Goal: Find contact information: Find contact information

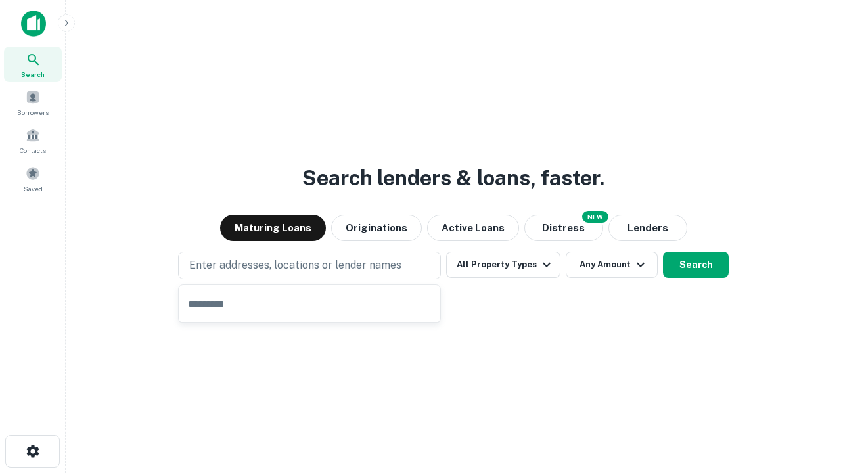
type input "**********"
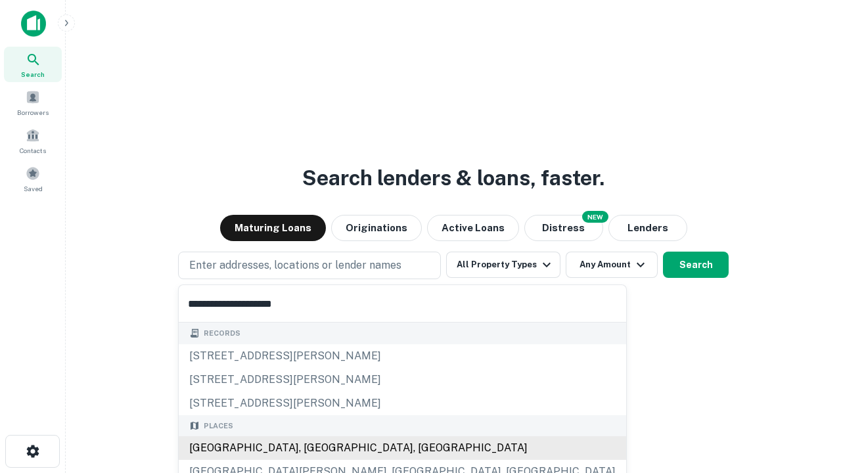
click at [314, 448] on div "Santa Monica, CA, USA" at bounding box center [402, 448] width 447 height 24
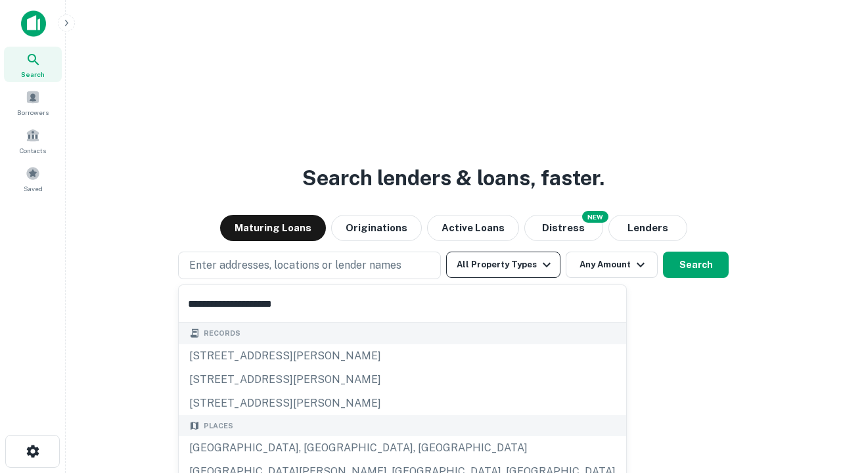
click at [503, 265] on button "All Property Types" at bounding box center [503, 265] width 114 height 26
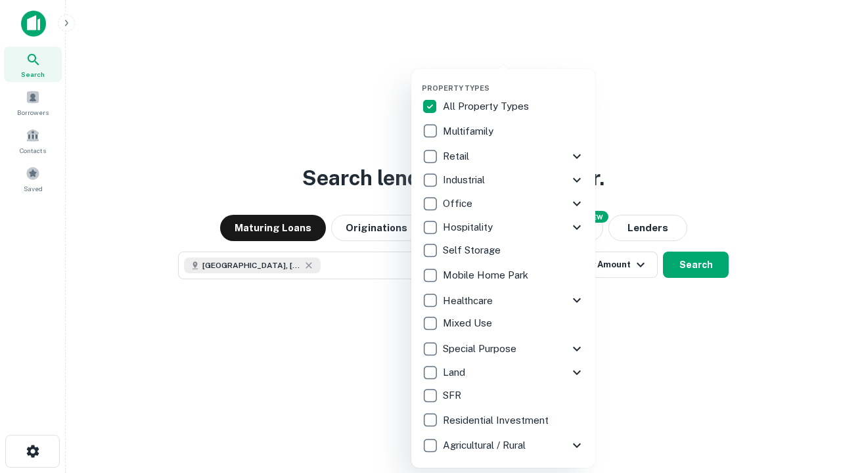
click at [514, 80] on button "button" at bounding box center [514, 80] width 184 height 1
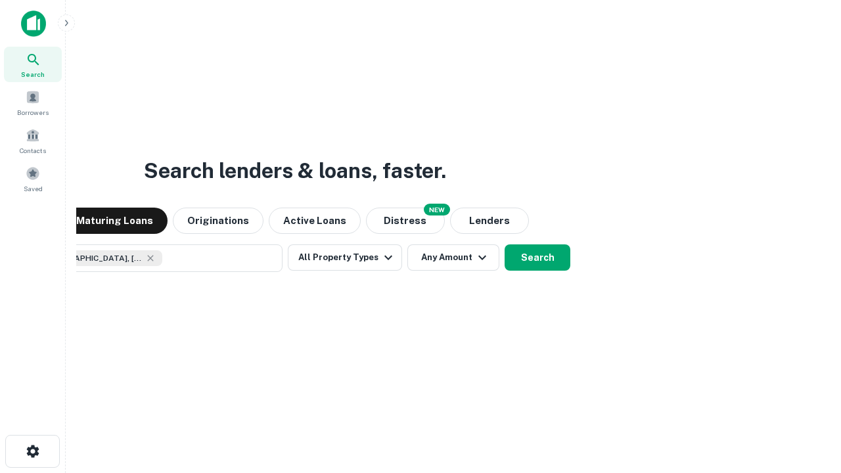
scroll to position [21, 0]
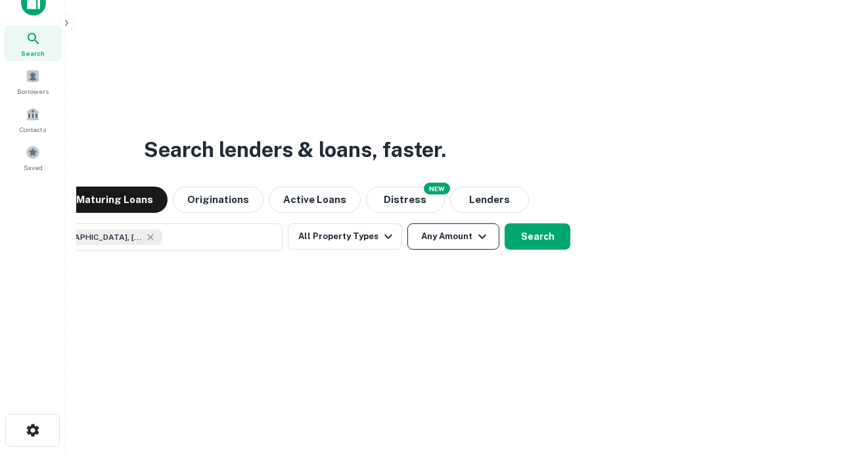
click at [407, 223] on button "Any Amount" at bounding box center [453, 236] width 92 height 26
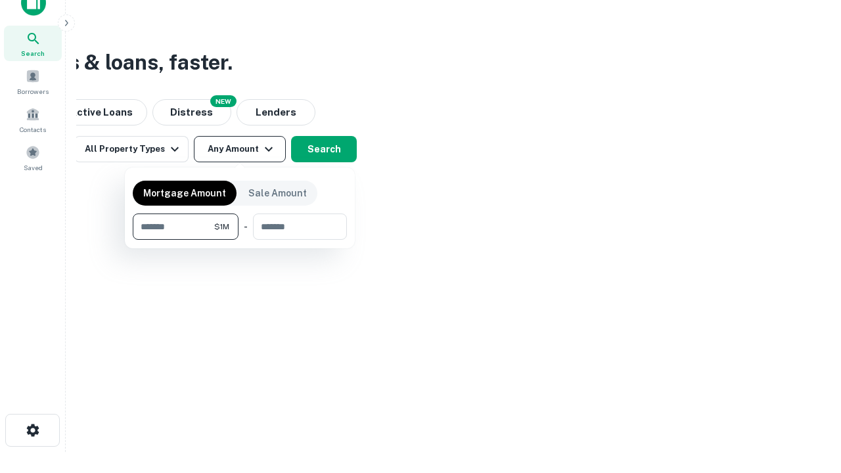
type input "*******"
click at [240, 240] on button "button" at bounding box center [240, 240] width 214 height 1
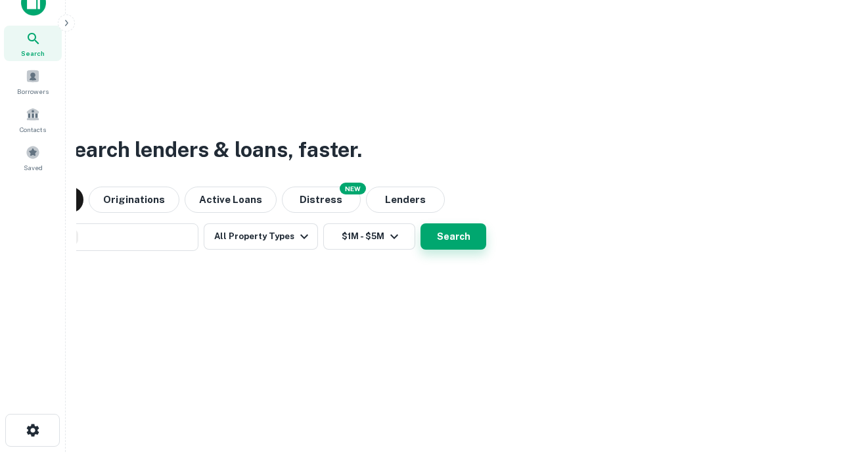
click at [421, 223] on button "Search" at bounding box center [454, 236] width 66 height 26
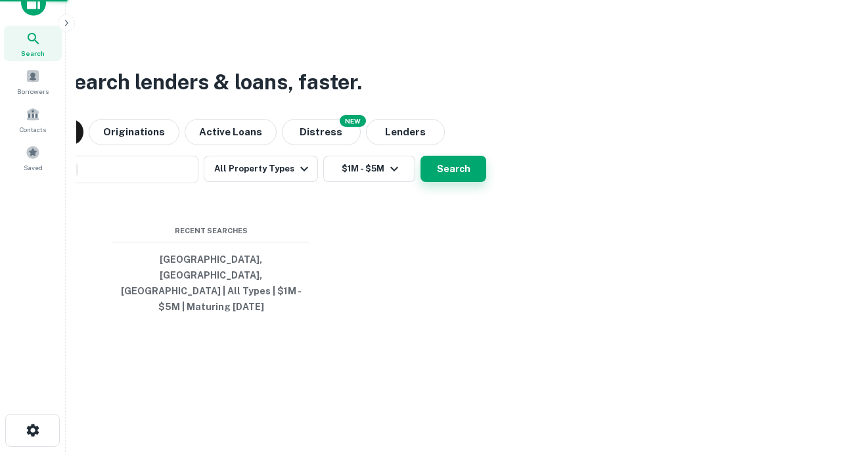
scroll to position [43, 372]
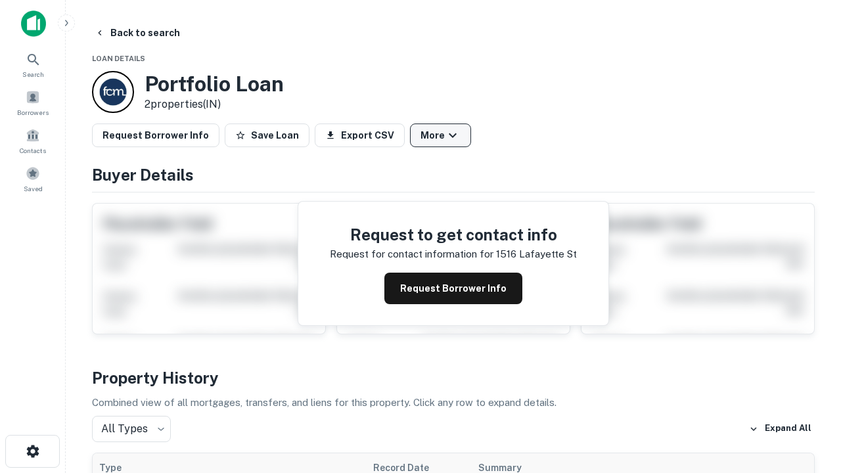
click at [440, 135] on button "More" at bounding box center [440, 136] width 61 height 24
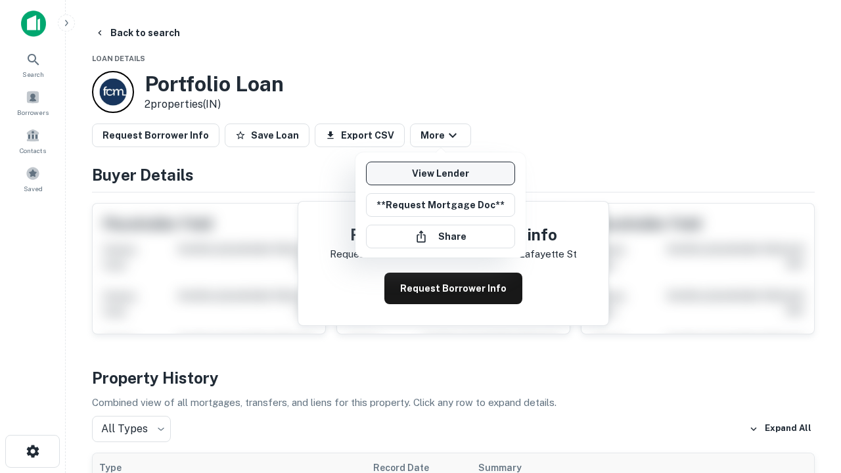
click at [440, 173] on link "View Lender" at bounding box center [440, 174] width 149 height 24
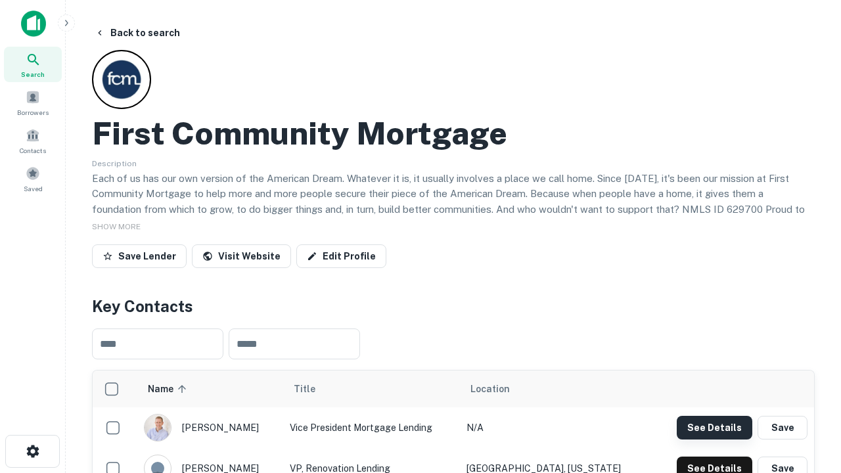
click at [714, 427] on button "See Details" at bounding box center [715, 428] width 76 height 24
click at [32, 451] on icon "button" at bounding box center [33, 451] width 16 height 16
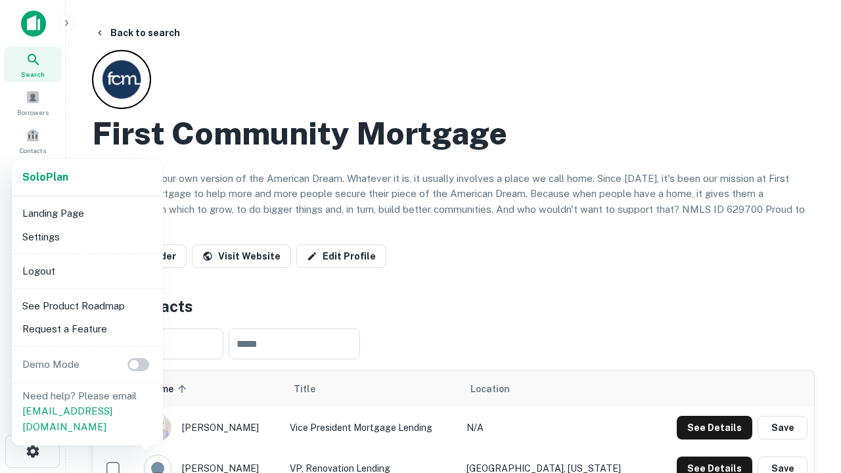
click at [87, 271] on li "Logout" at bounding box center [87, 272] width 141 height 24
